Goal: Information Seeking & Learning: Check status

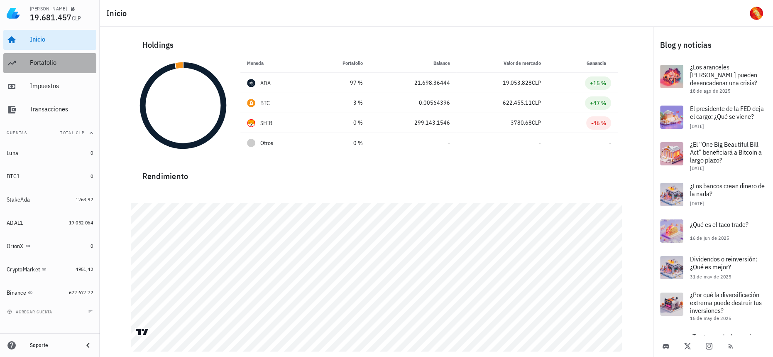
click at [57, 70] on div "Portafolio" at bounding box center [61, 63] width 63 height 19
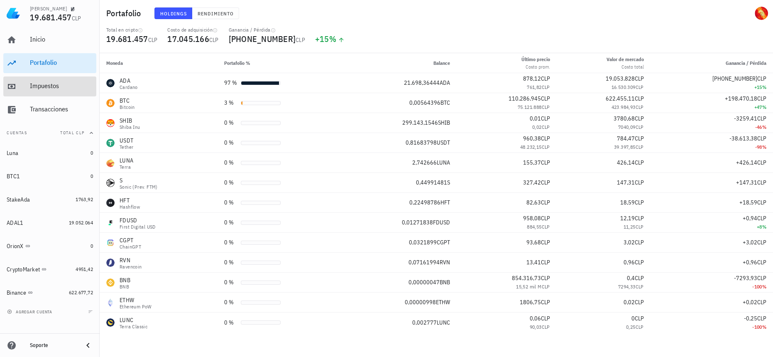
click at [52, 92] on div "Impuestos" at bounding box center [61, 86] width 63 height 19
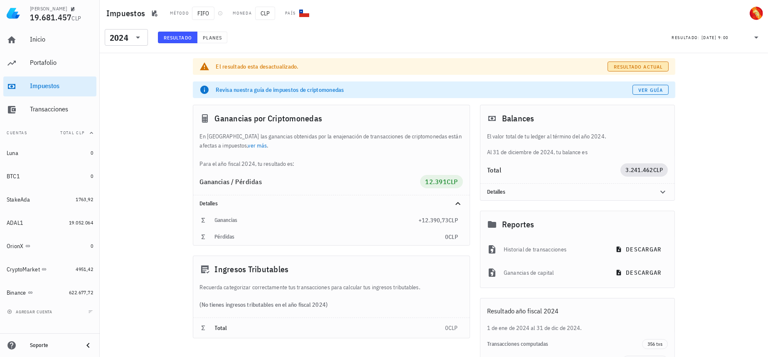
click at [627, 61] on button "Resultado actual" at bounding box center [637, 66] width 61 height 10
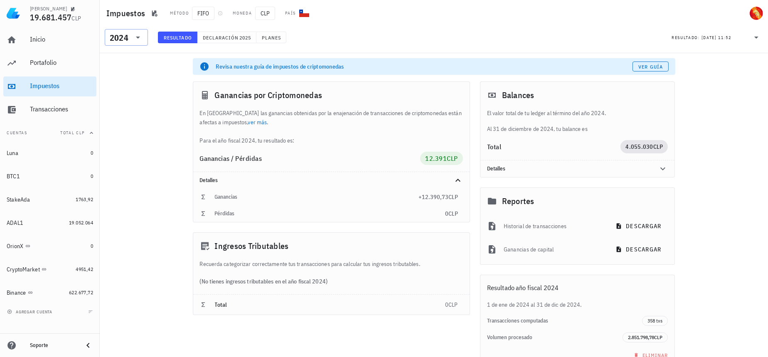
click at [125, 39] on div "2024" at bounding box center [119, 38] width 19 height 8
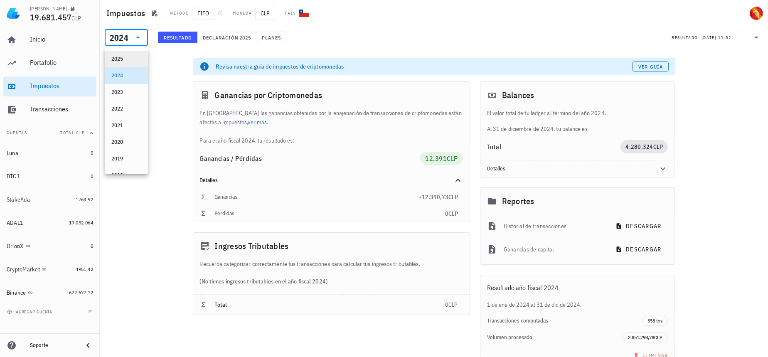
click at [123, 60] on div "2025" at bounding box center [126, 59] width 30 height 7
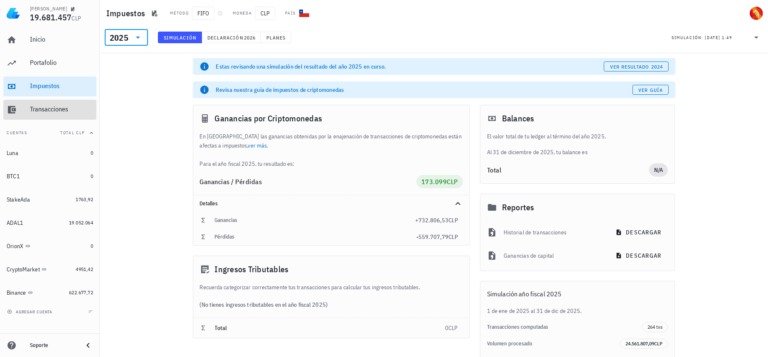
click at [59, 106] on div "Transacciones" at bounding box center [61, 109] width 63 height 8
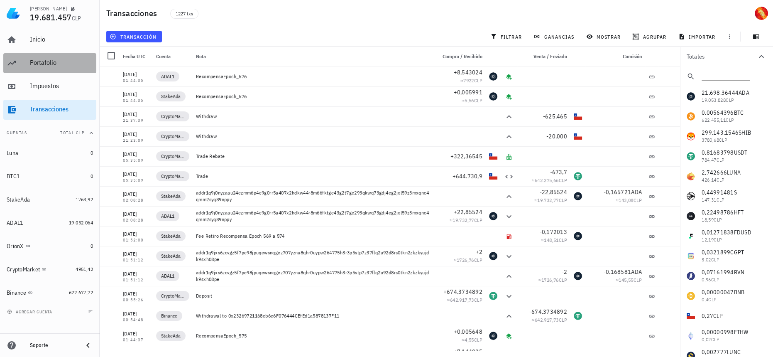
click at [69, 60] on div "Portafolio" at bounding box center [61, 63] width 63 height 8
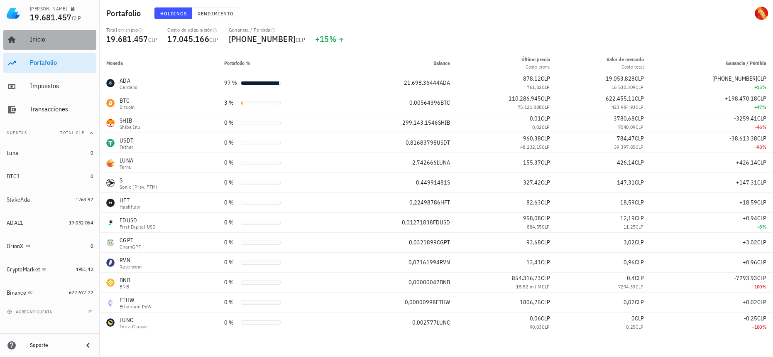
click at [72, 44] on div "Inicio" at bounding box center [61, 39] width 63 height 19
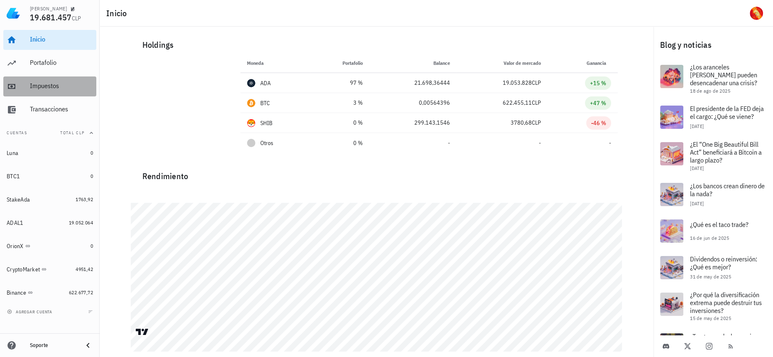
click at [54, 92] on div "Impuestos" at bounding box center [61, 86] width 63 height 19
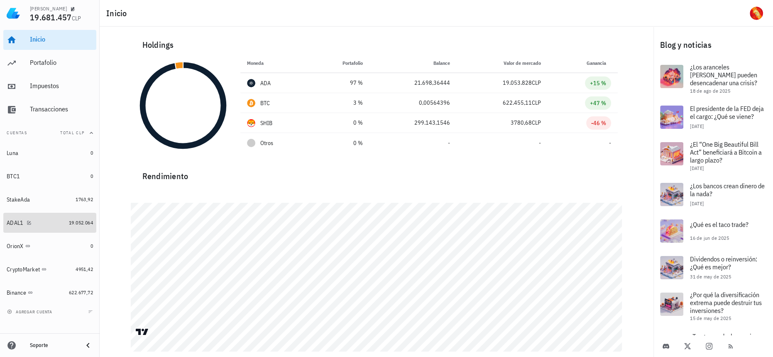
click at [81, 227] on link "ADAL1 19.052.064" at bounding box center [49, 223] width 93 height 20
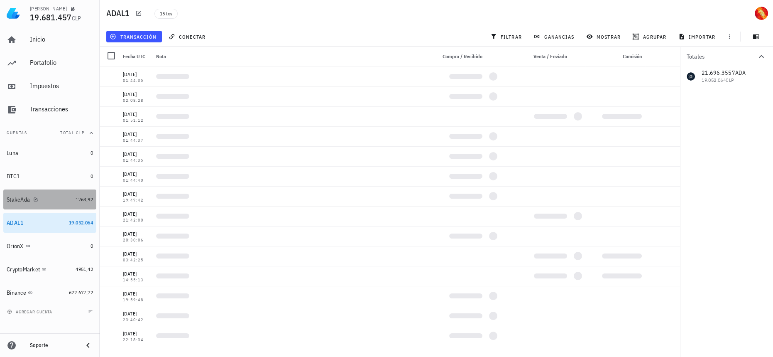
click at [72, 199] on link "StakeAda 1763,92" at bounding box center [49, 199] width 93 height 20
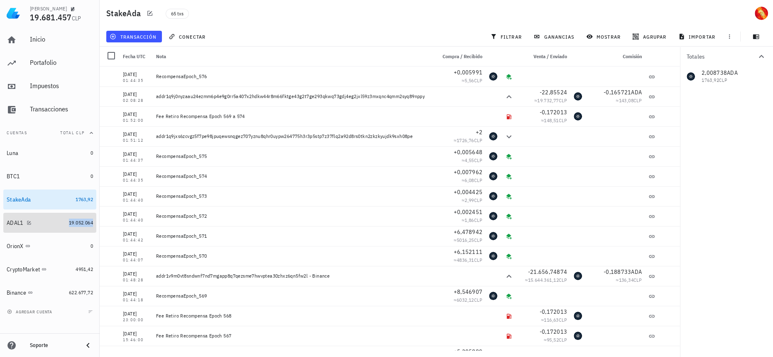
click at [76, 223] on span "19.052.064" at bounding box center [81, 222] width 24 height 6
